Goal: Information Seeking & Learning: Learn about a topic

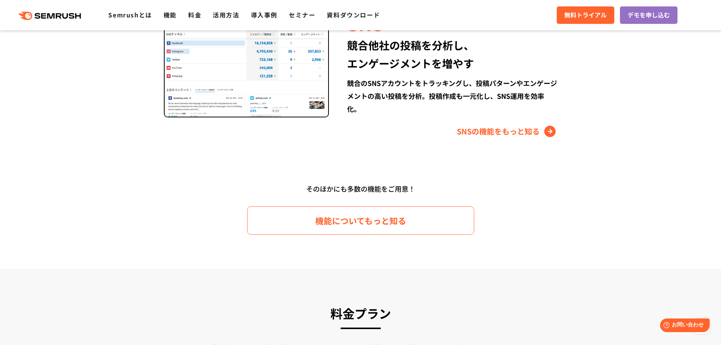
scroll to position [1097, 0]
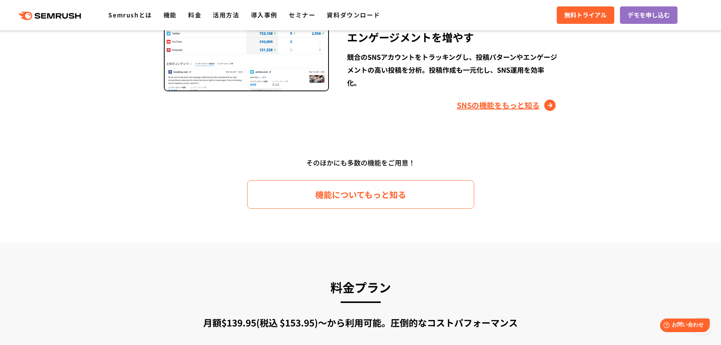
click at [523, 106] on link "SNSの機能をもっと知る" at bounding box center [507, 105] width 101 height 12
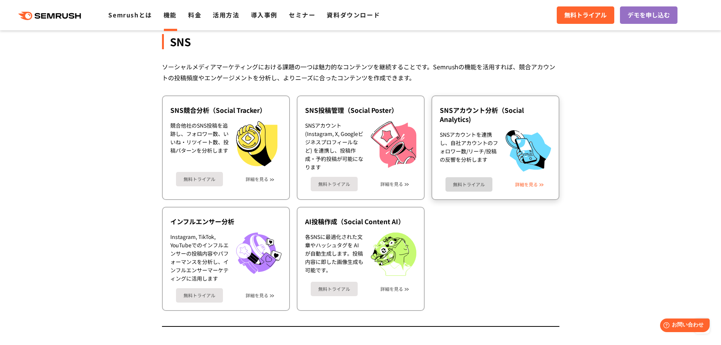
click at [526, 184] on link "詳細を見る" at bounding box center [526, 184] width 23 height 5
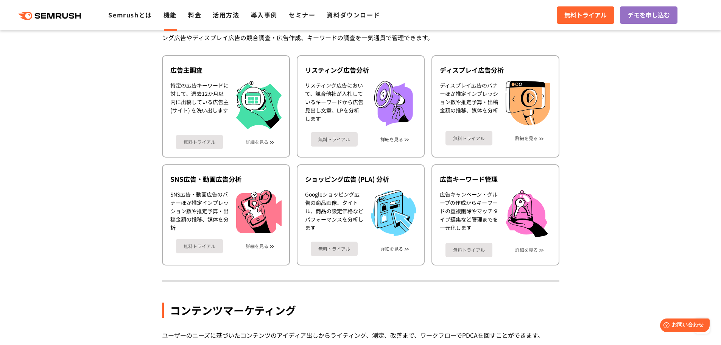
scroll to position [676, 0]
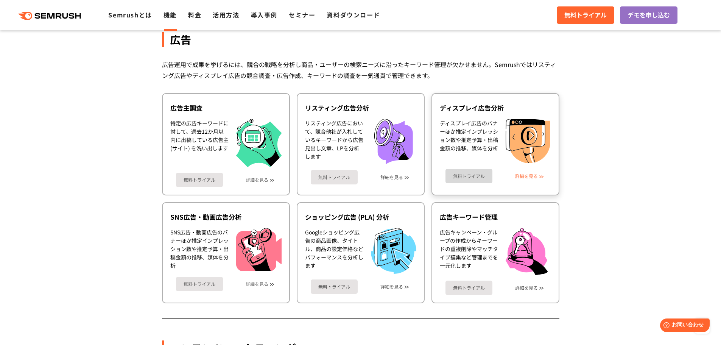
click at [536, 174] on link "詳細を見る" at bounding box center [526, 175] width 23 height 5
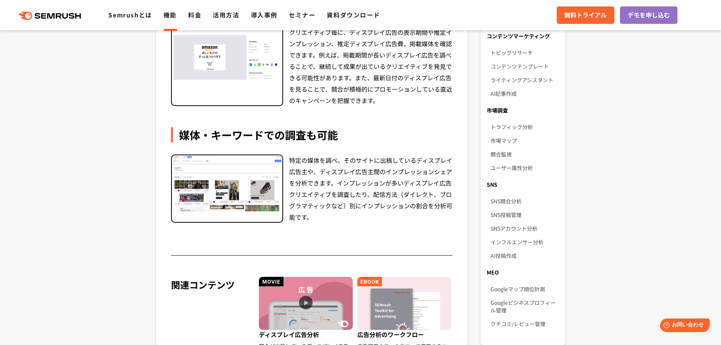
scroll to position [492, 0]
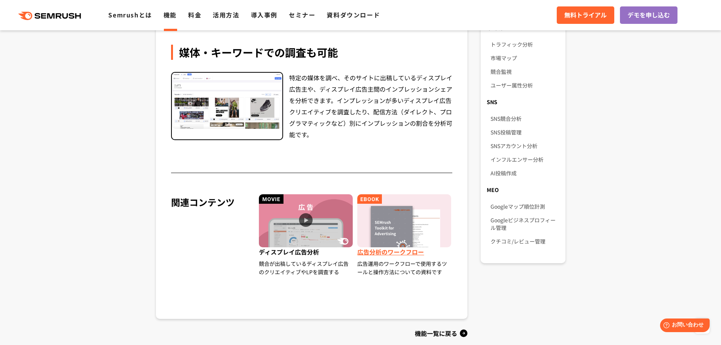
click at [415, 222] on img at bounding box center [404, 220] width 94 height 53
click at [303, 213] on img at bounding box center [306, 220] width 94 height 53
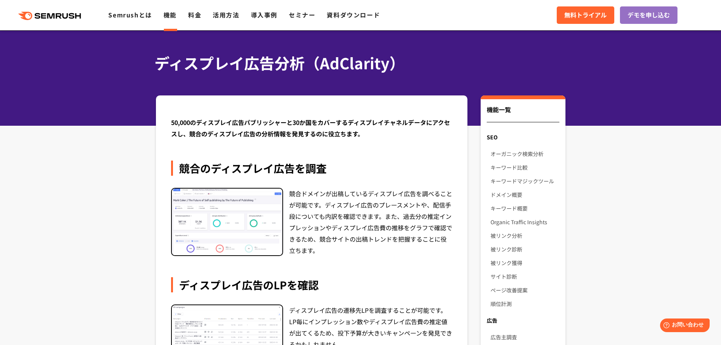
scroll to position [0, 0]
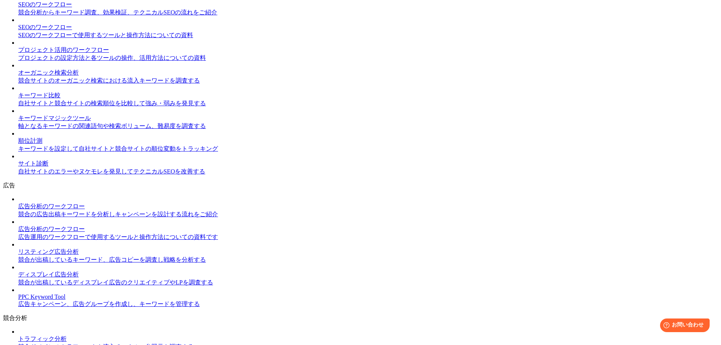
scroll to position [530, 0]
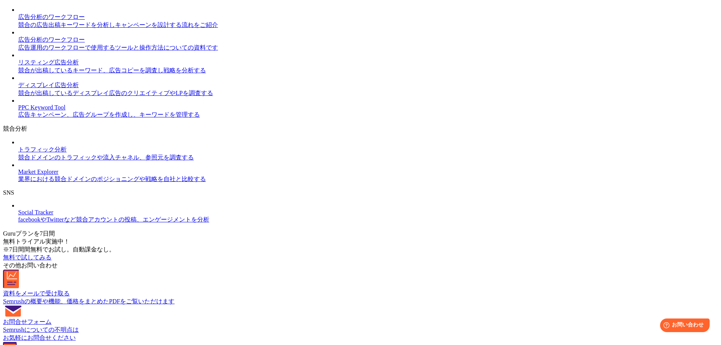
click at [70, 89] on div "ディスプレイ広告分析" at bounding box center [367, 85] width 699 height 8
click at [68, 89] on div "ディスプレイ広告分析" at bounding box center [367, 85] width 699 height 8
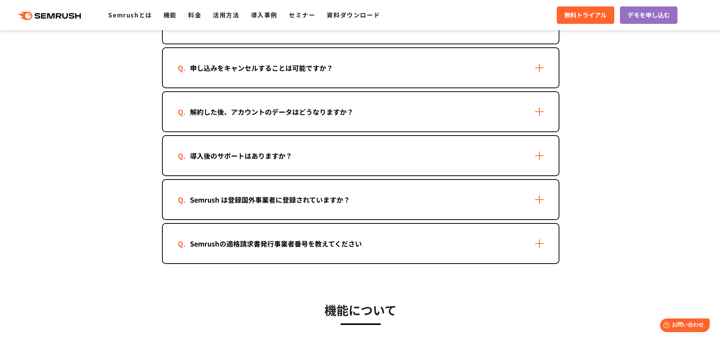
scroll to position [757, 0]
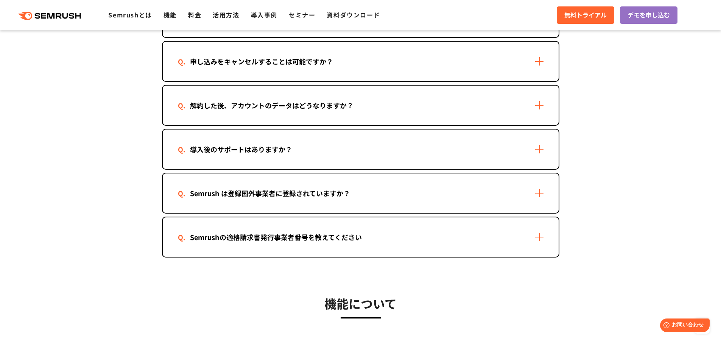
click at [549, 155] on div "導入後のサポートはありますか？" at bounding box center [361, 148] width 396 height 39
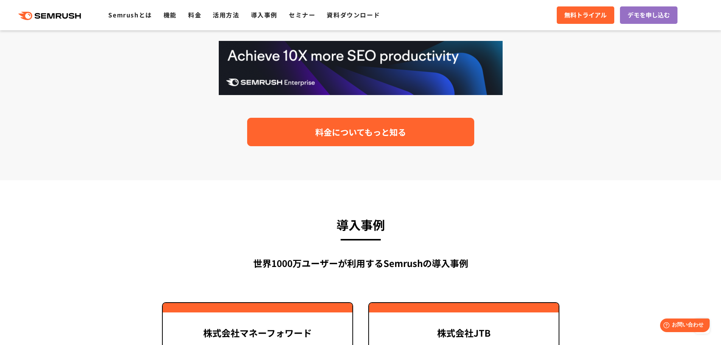
scroll to position [1589, 0]
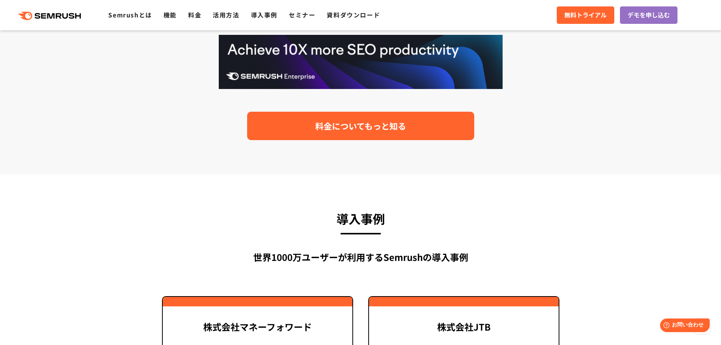
click at [427, 126] on link "料金についてもっと知る" at bounding box center [360, 126] width 227 height 28
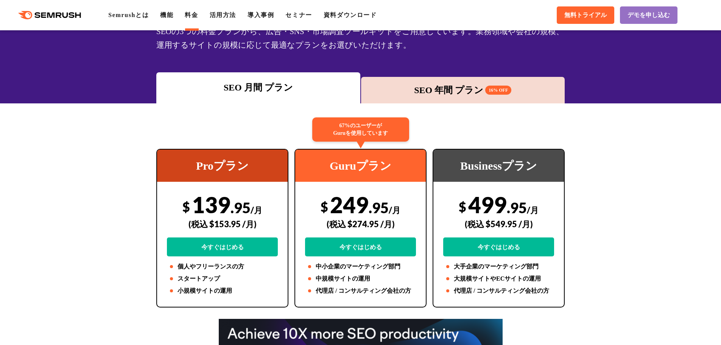
scroll to position [38, 0]
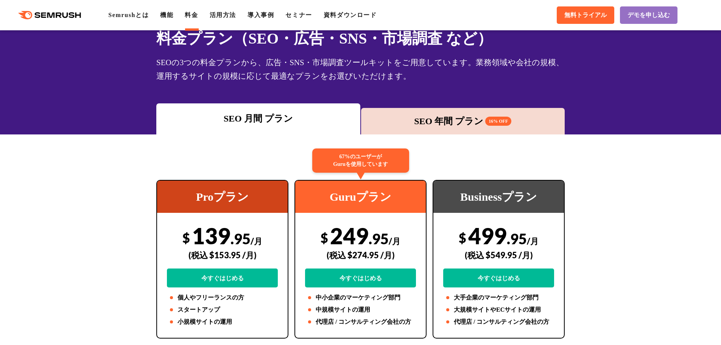
click at [410, 120] on div "SEO 年間 プラン 16% OFF" at bounding box center [463, 121] width 196 height 14
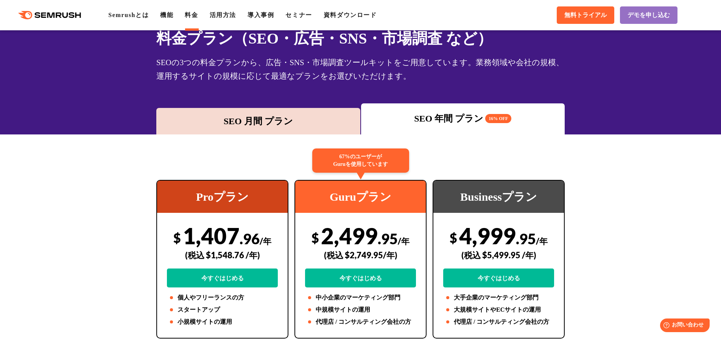
scroll to position [151, 0]
